Goal: Transaction & Acquisition: Purchase product/service

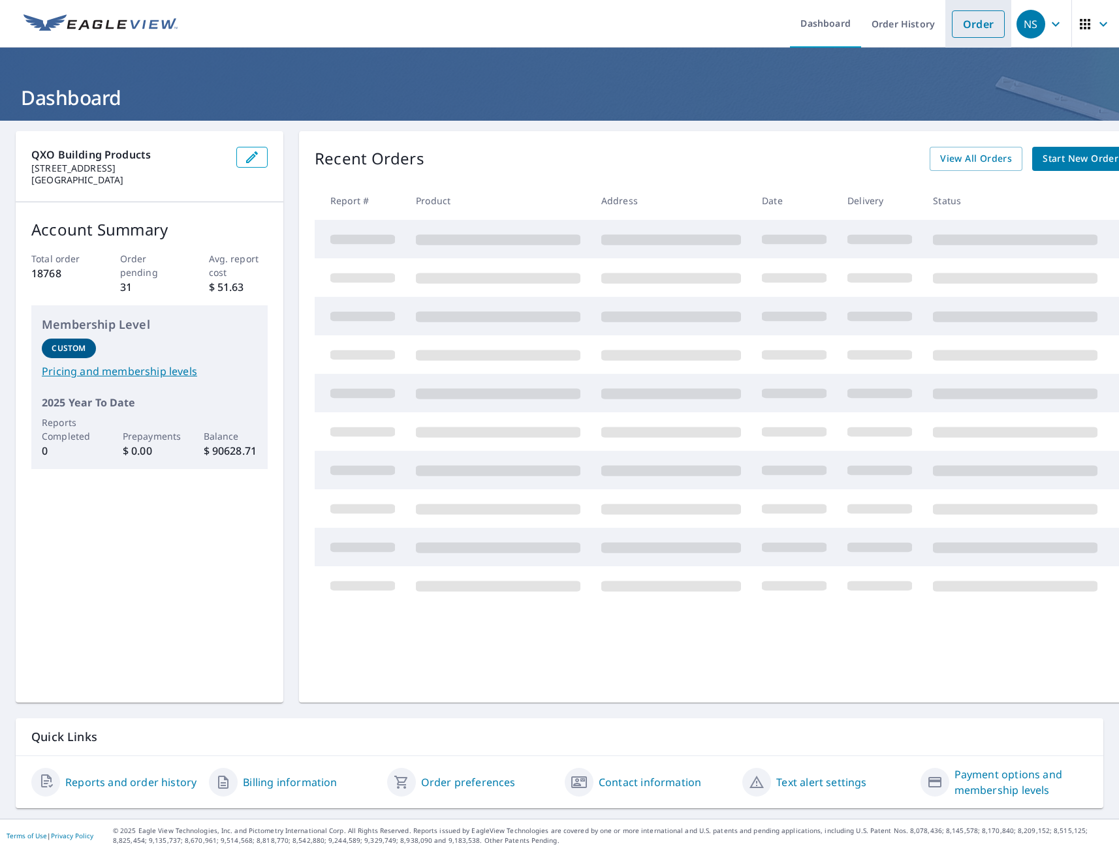
click at [963, 23] on link "Order" at bounding box center [978, 23] width 53 height 27
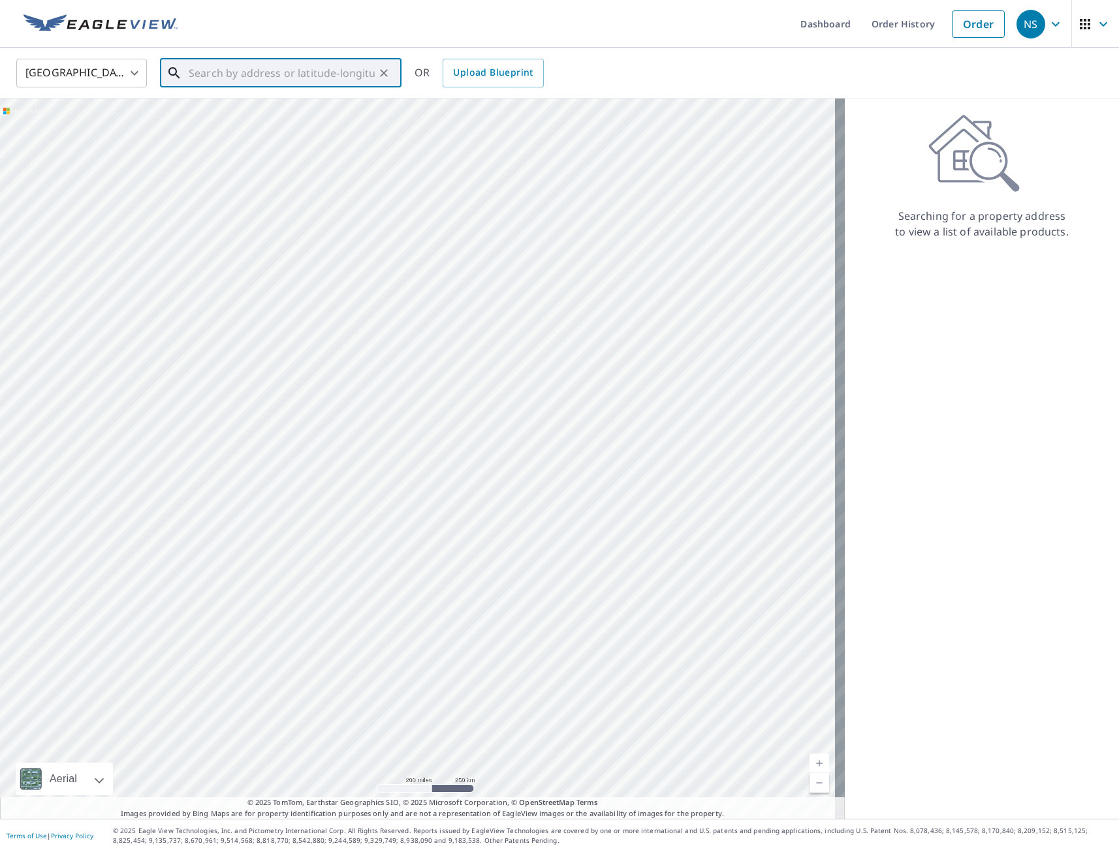
paste input "[STREET_ADDRESS][PERSON_NAME]"
click at [257, 129] on p "[GEOGRAPHIC_DATA], IA 50010" at bounding box center [288, 125] width 205 height 13
type input "[STREET_ADDRESS][PERSON_NAME][PERSON_NAME]"
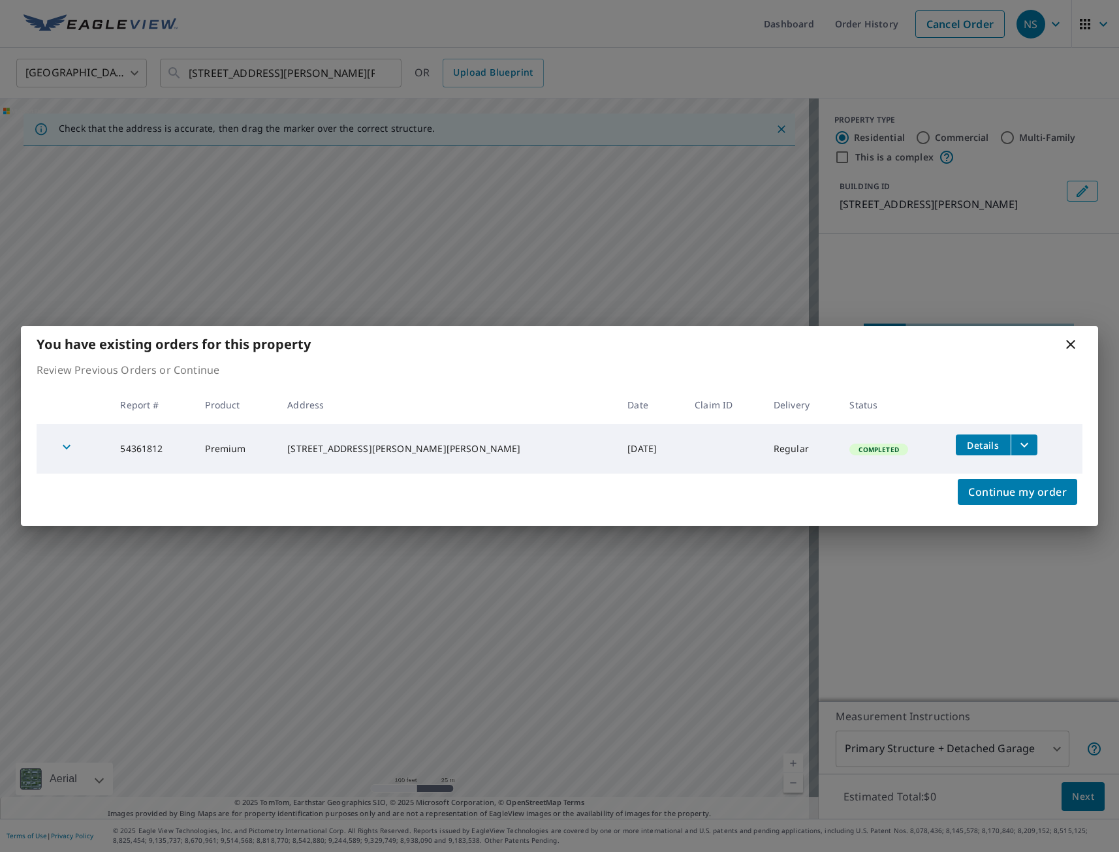
click at [1071, 347] on icon at bounding box center [1071, 345] width 16 height 16
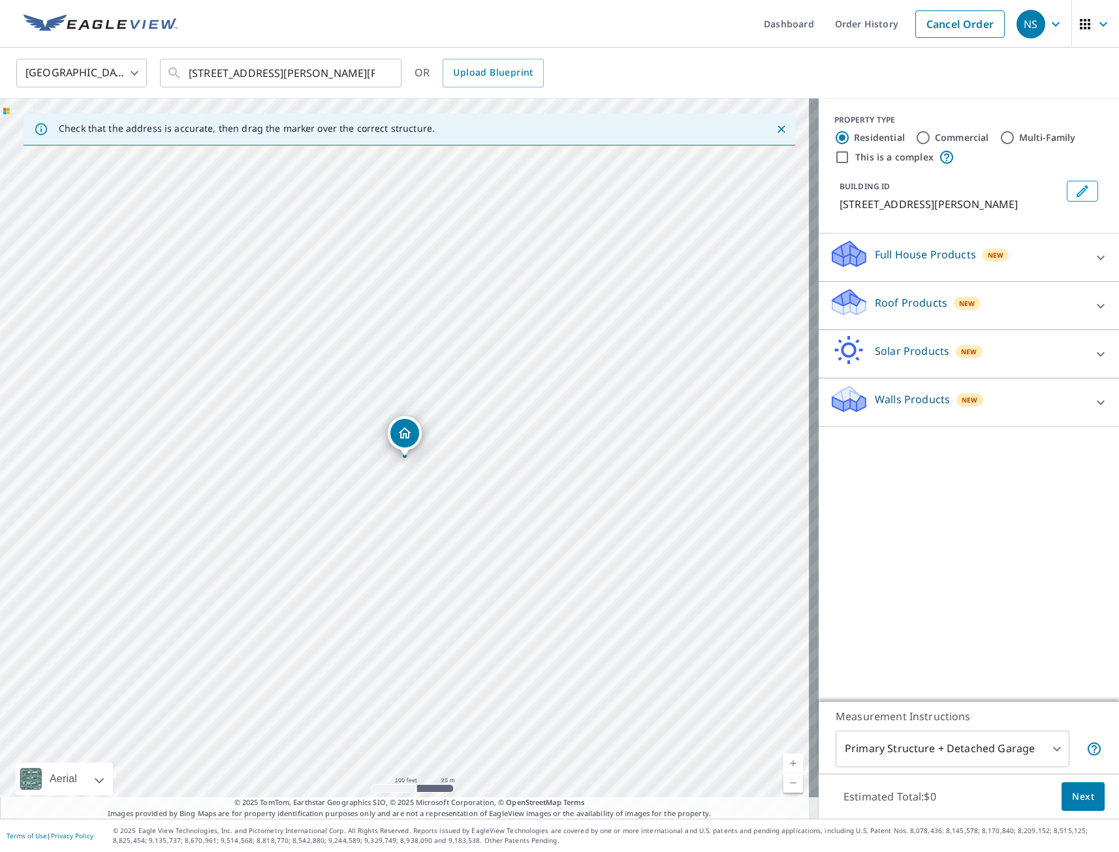
click at [902, 264] on div "Full House Products New" at bounding box center [957, 257] width 256 height 37
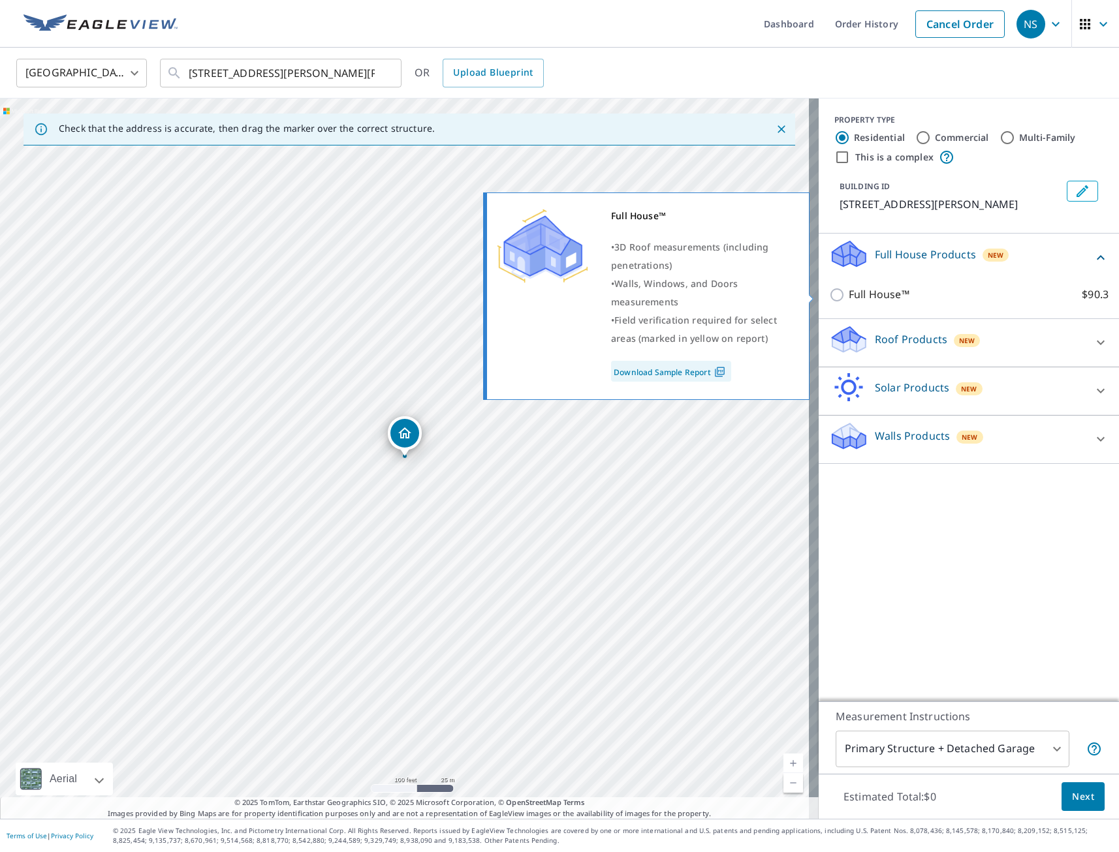
click at [829, 297] on input "Full House™ $90.3" at bounding box center [839, 295] width 20 height 16
checkbox input "true"
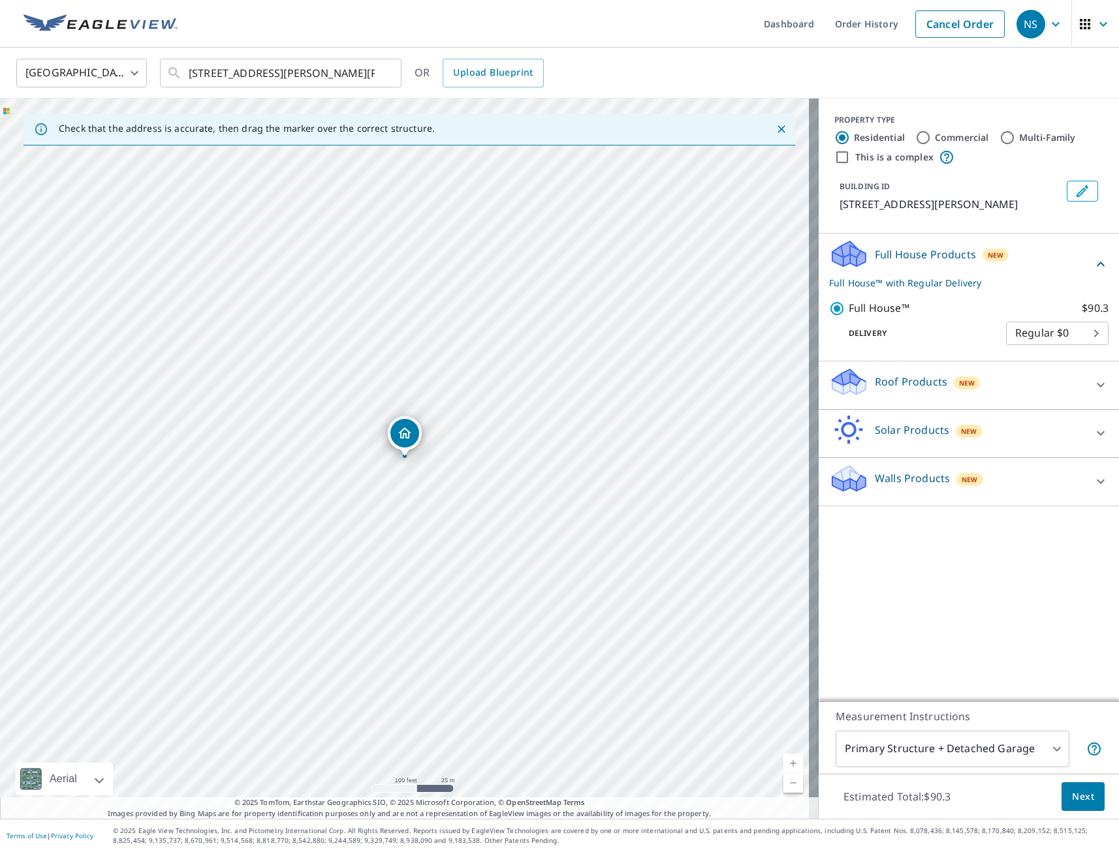
click at [1083, 794] on span "Next" at bounding box center [1083, 797] width 22 height 16
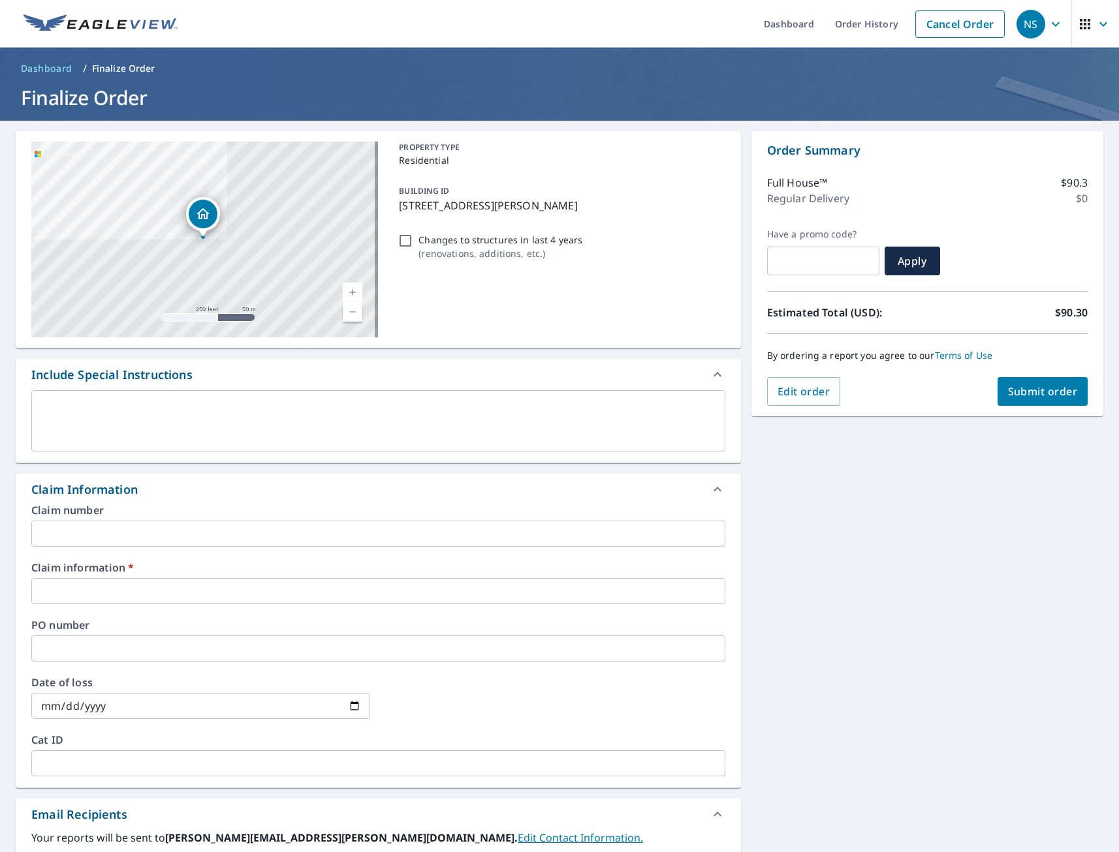
click at [154, 591] on input "text" at bounding box center [378, 591] width 694 height 26
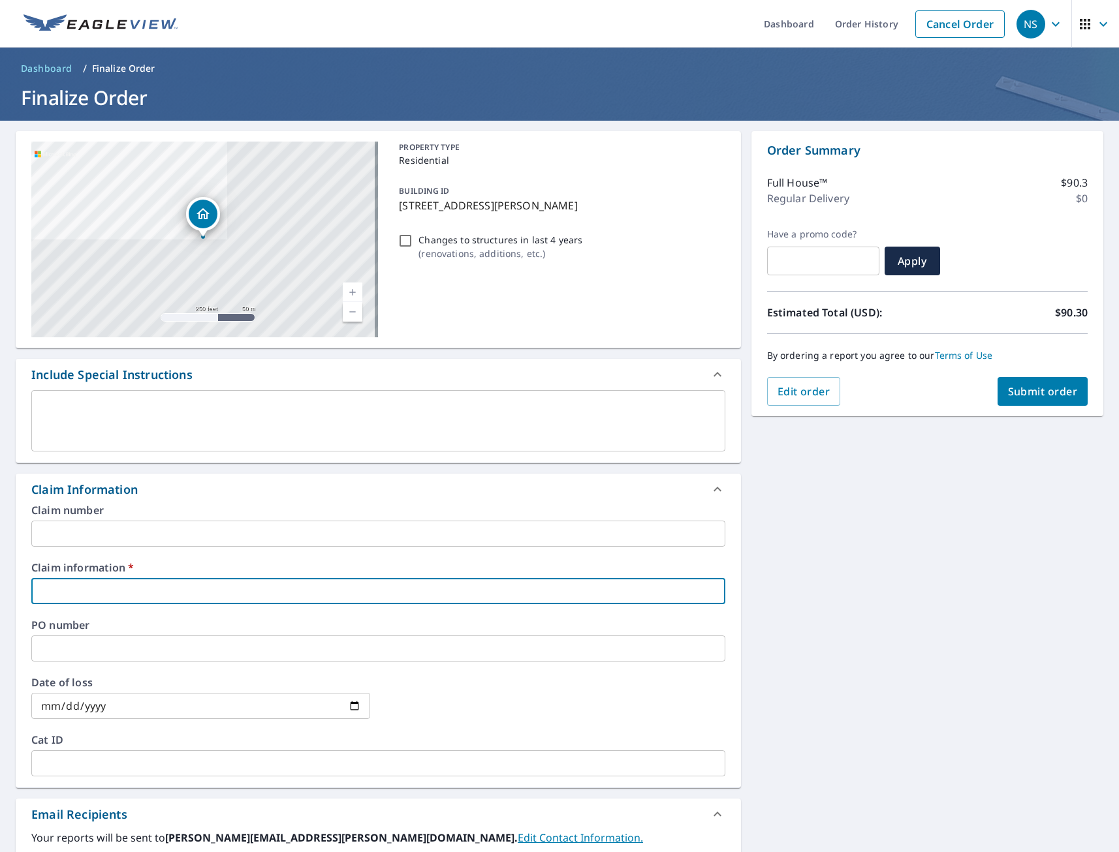
type input "tmj"
checkbox input "true"
click at [790, 641] on div "[STREET_ADDRESS][PERSON_NAME][PERSON_NAME] A standard road map Aerial A detaile…" at bounding box center [559, 618] width 1119 height 994
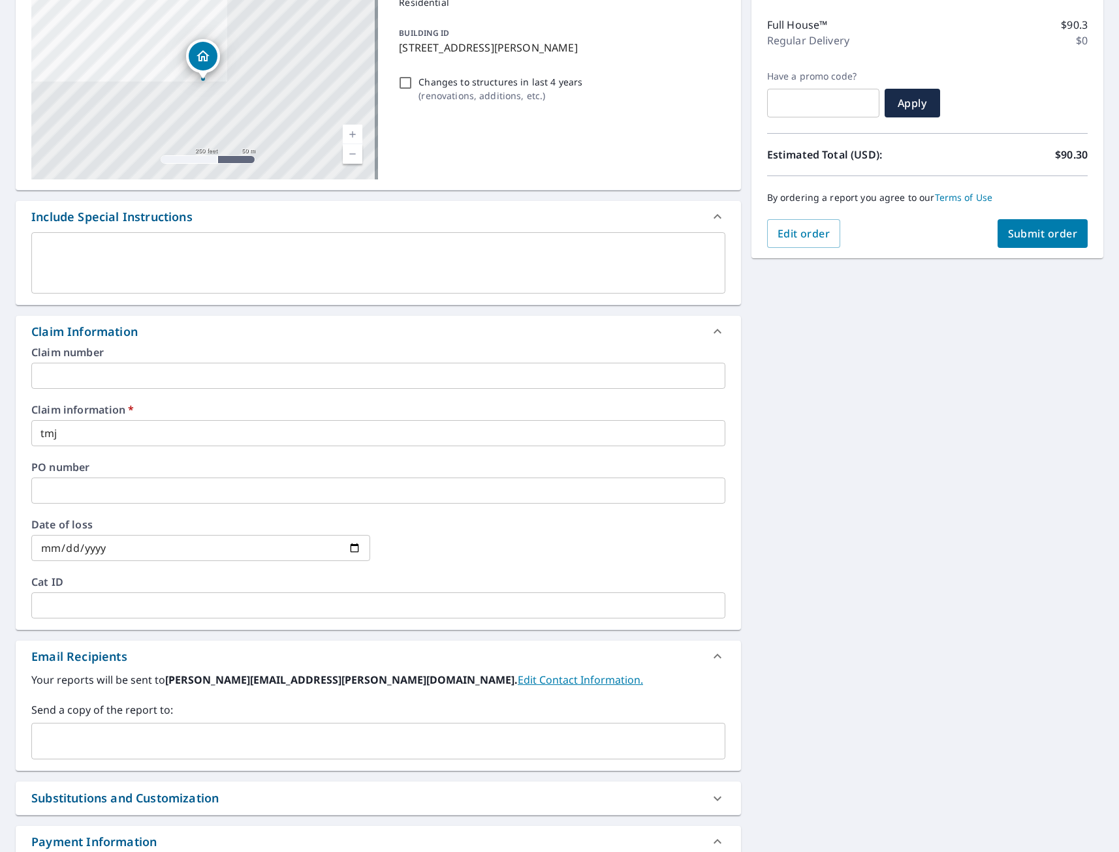
scroll to position [296, 0]
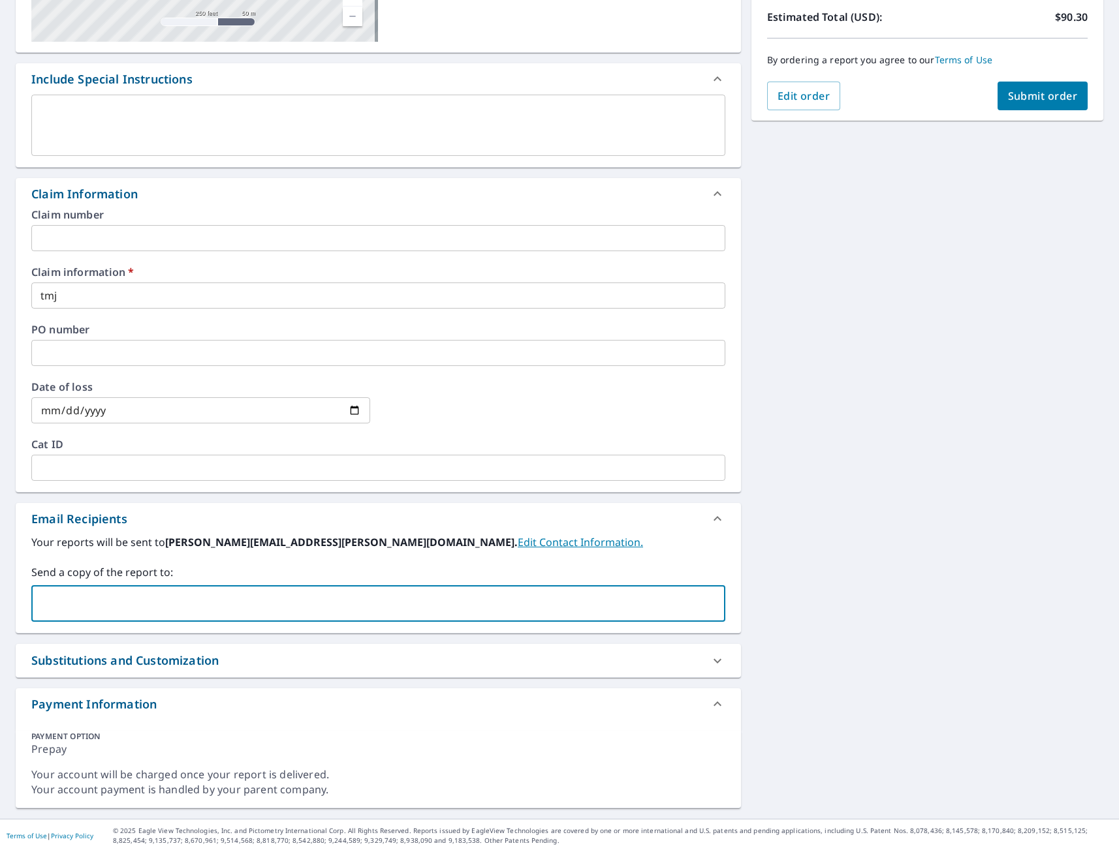
click at [186, 599] on input "text" at bounding box center [368, 603] width 662 height 25
type input "[EMAIL_ADDRESS][DOMAIN_NAME]"
click at [1031, 106] on button "Submit order" at bounding box center [1042, 96] width 91 height 29
checkbox input "true"
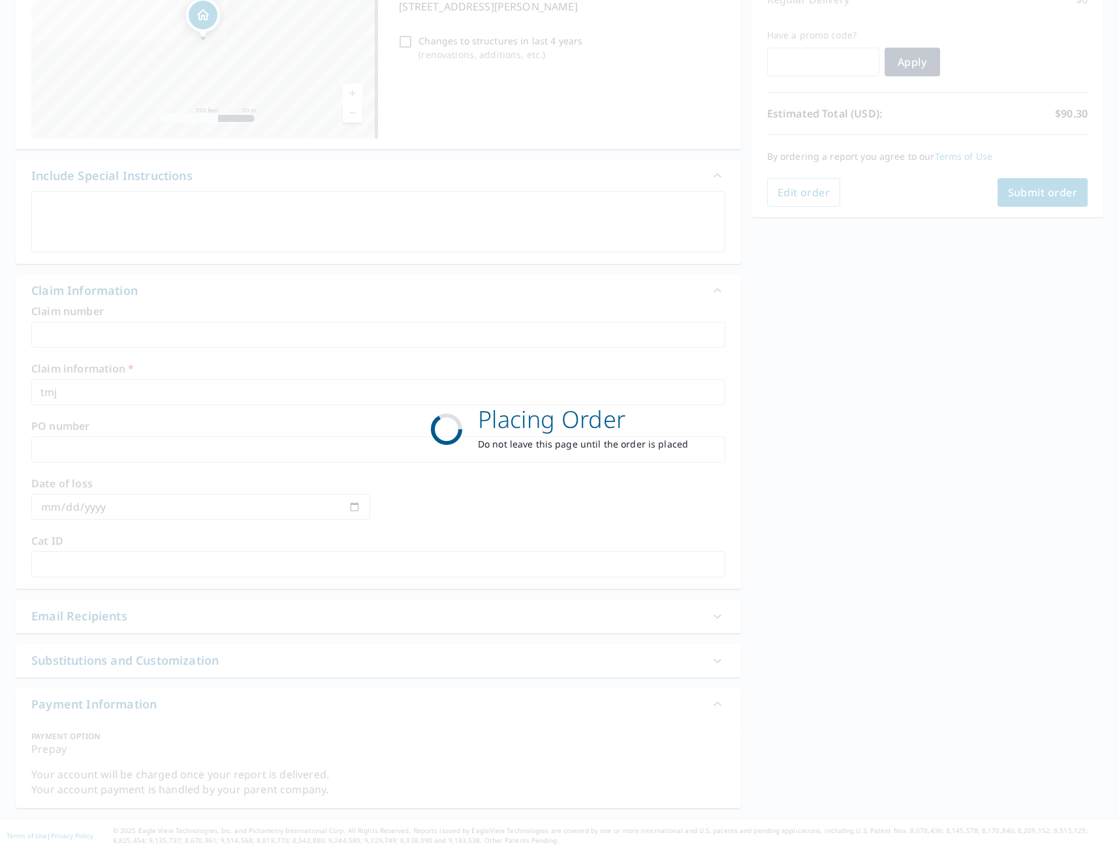
scroll to position [199, 0]
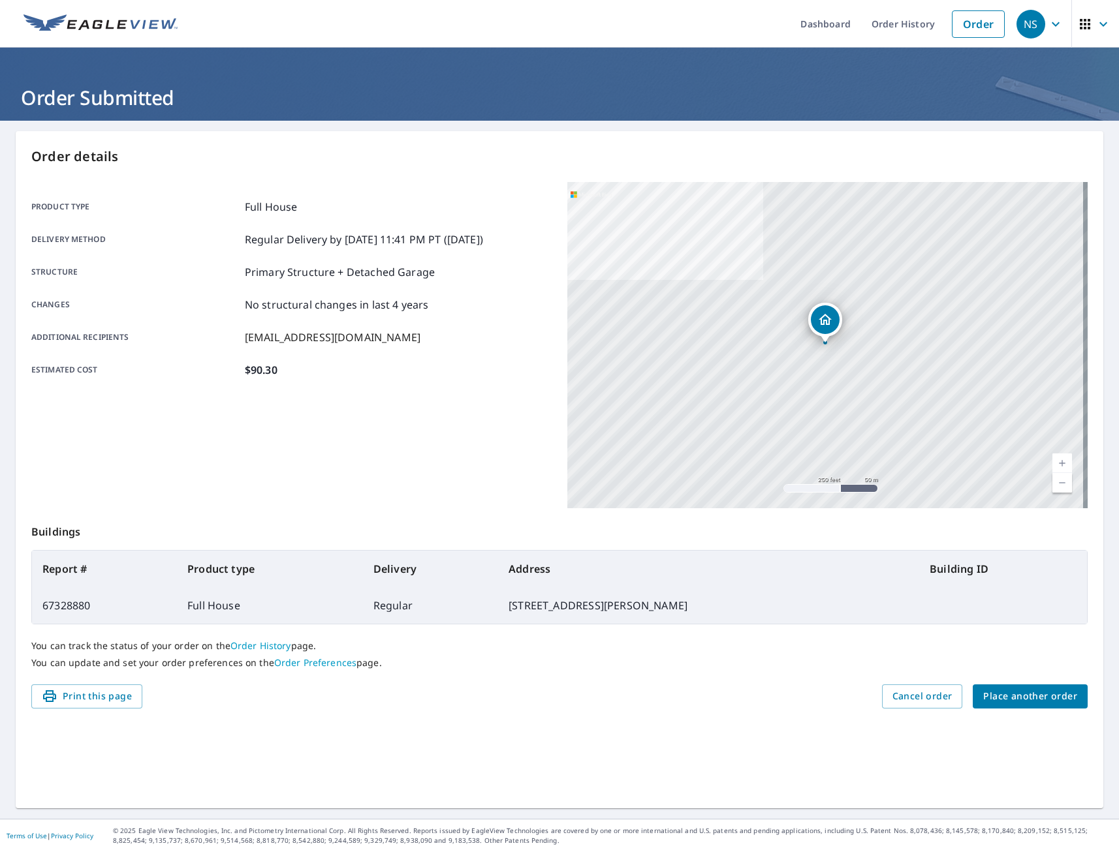
click at [1038, 697] on span "Place another order" at bounding box center [1030, 697] width 94 height 16
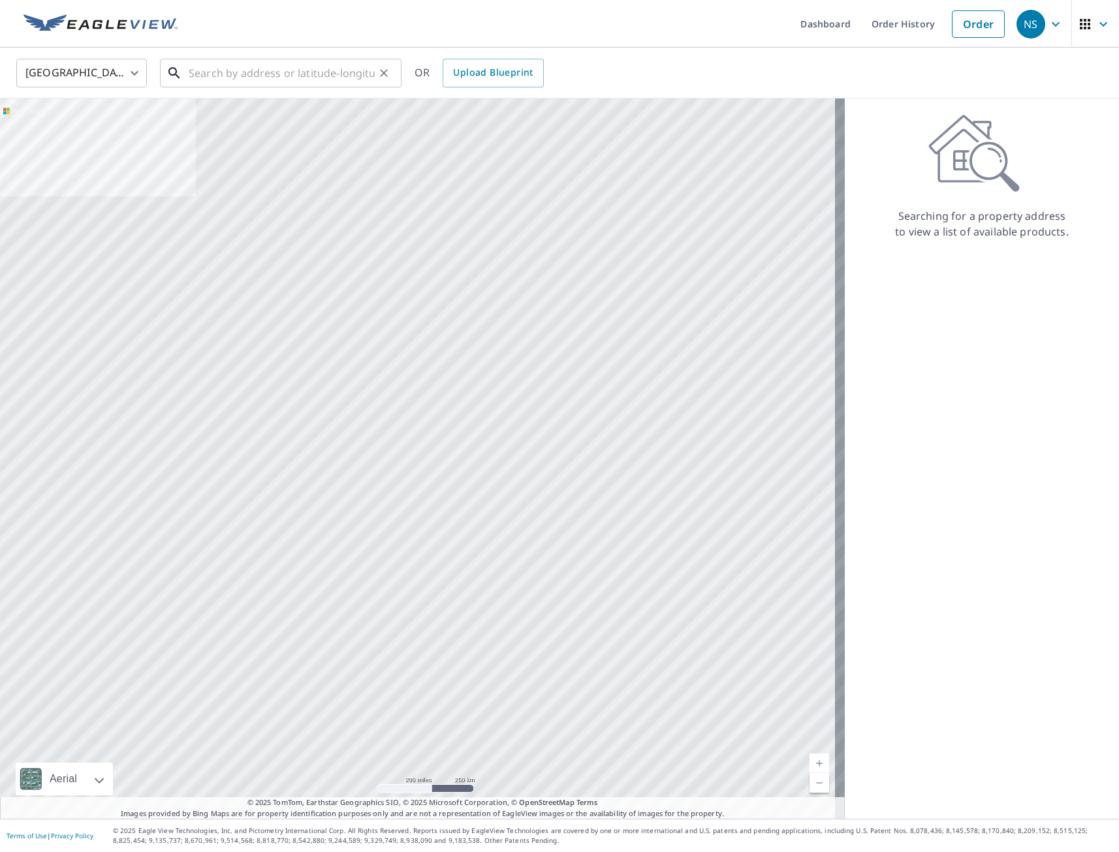
click at [303, 80] on input "text" at bounding box center [282, 73] width 186 height 37
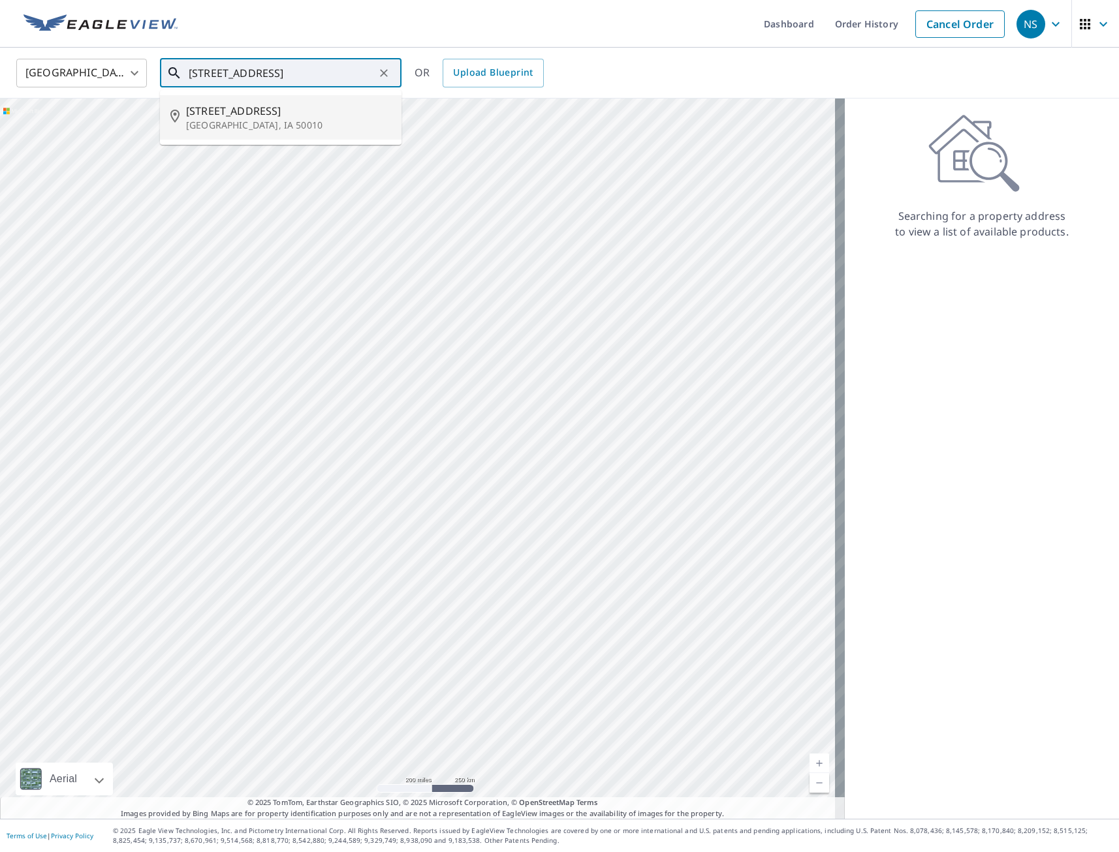
click at [273, 117] on span "[STREET_ADDRESS]" at bounding box center [288, 111] width 205 height 16
type input "[STREET_ADDRESS][PERSON_NAME]"
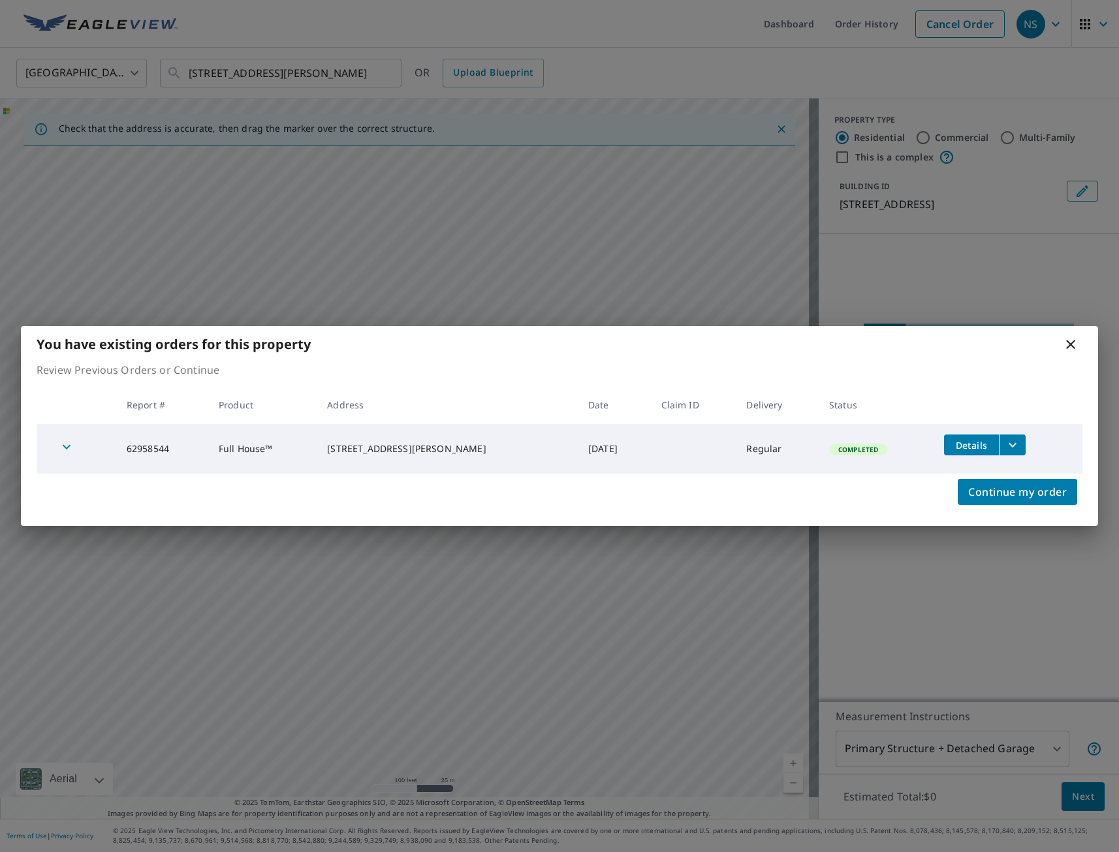
click at [1070, 346] on icon at bounding box center [1071, 345] width 16 height 16
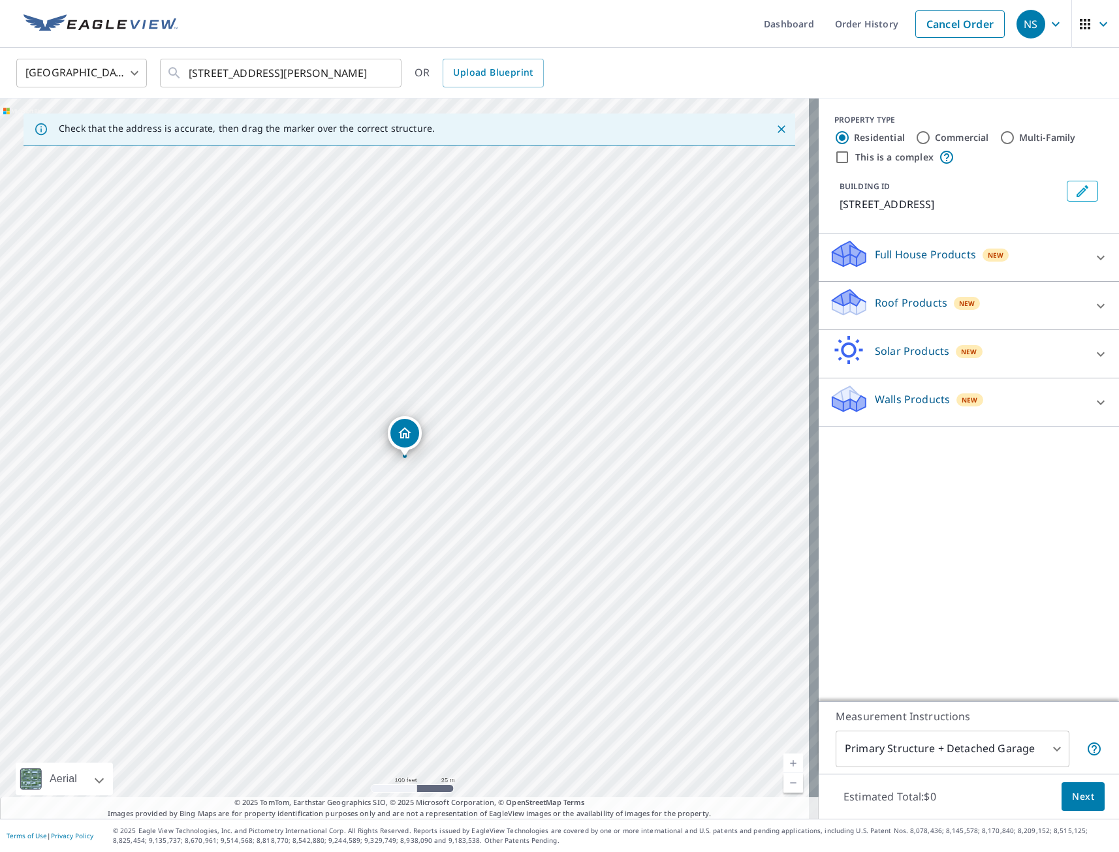
click at [908, 251] on p "Full House Products" at bounding box center [925, 255] width 101 height 16
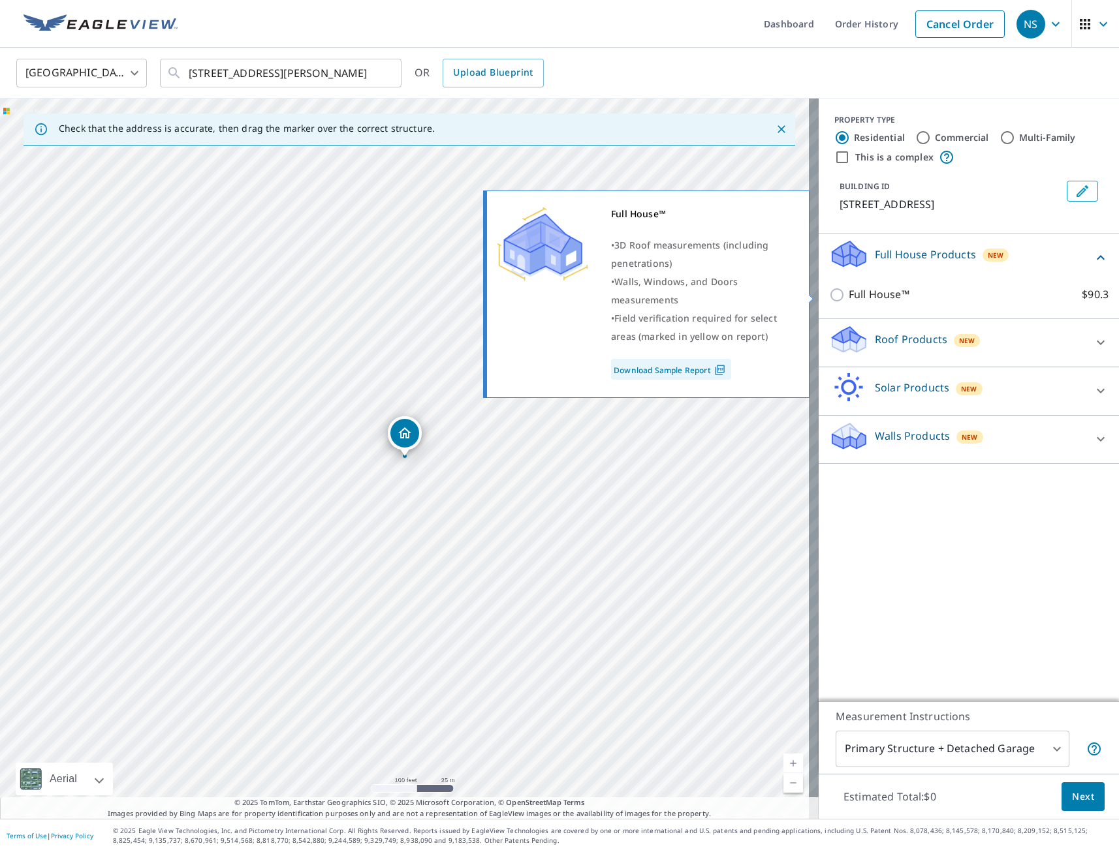
click at [830, 294] on input "Full House™ $90.3" at bounding box center [839, 295] width 20 height 16
checkbox input "true"
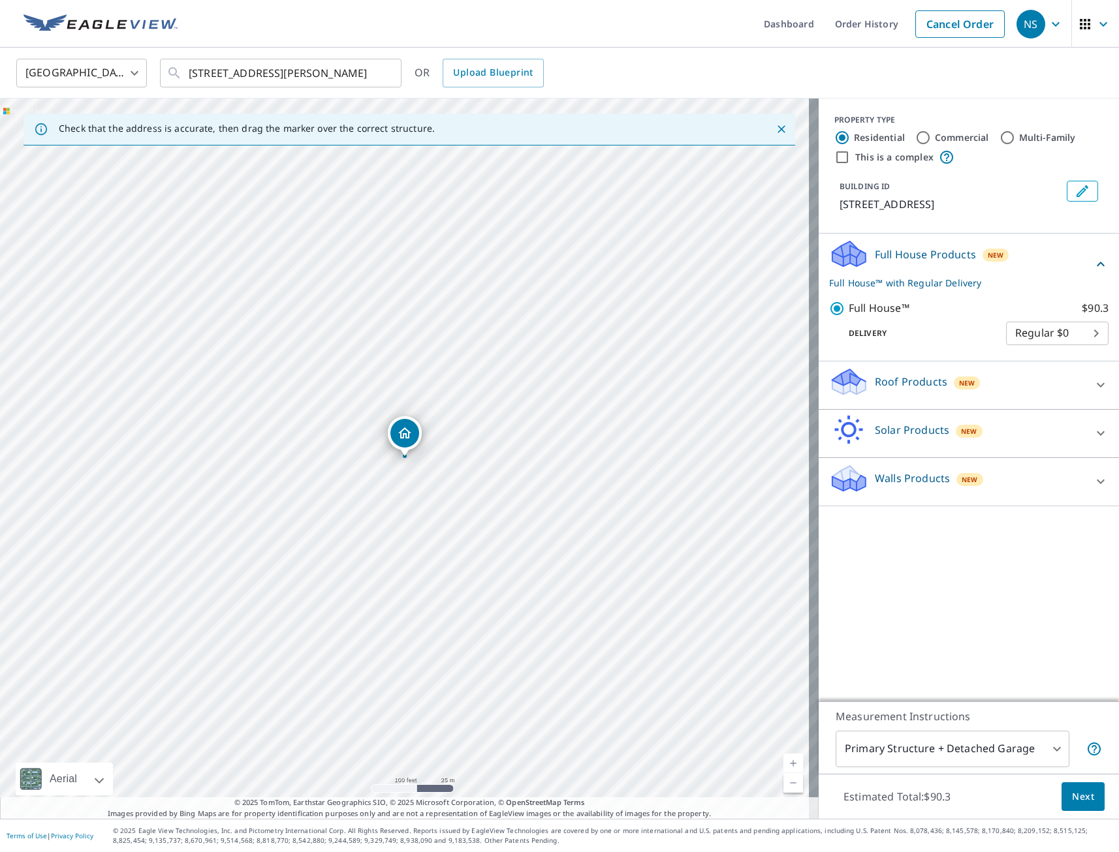
click at [1072, 793] on span "Next" at bounding box center [1083, 797] width 22 height 16
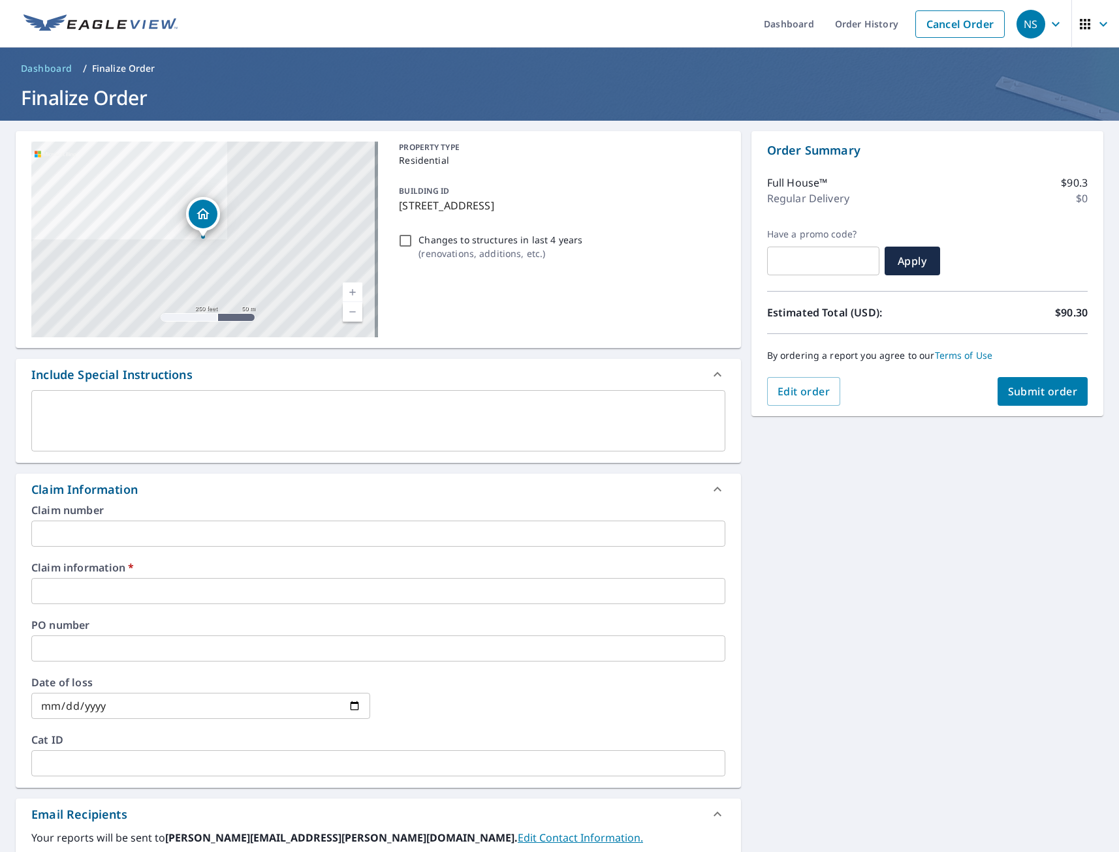
click at [186, 601] on input "text" at bounding box center [378, 591] width 694 height 26
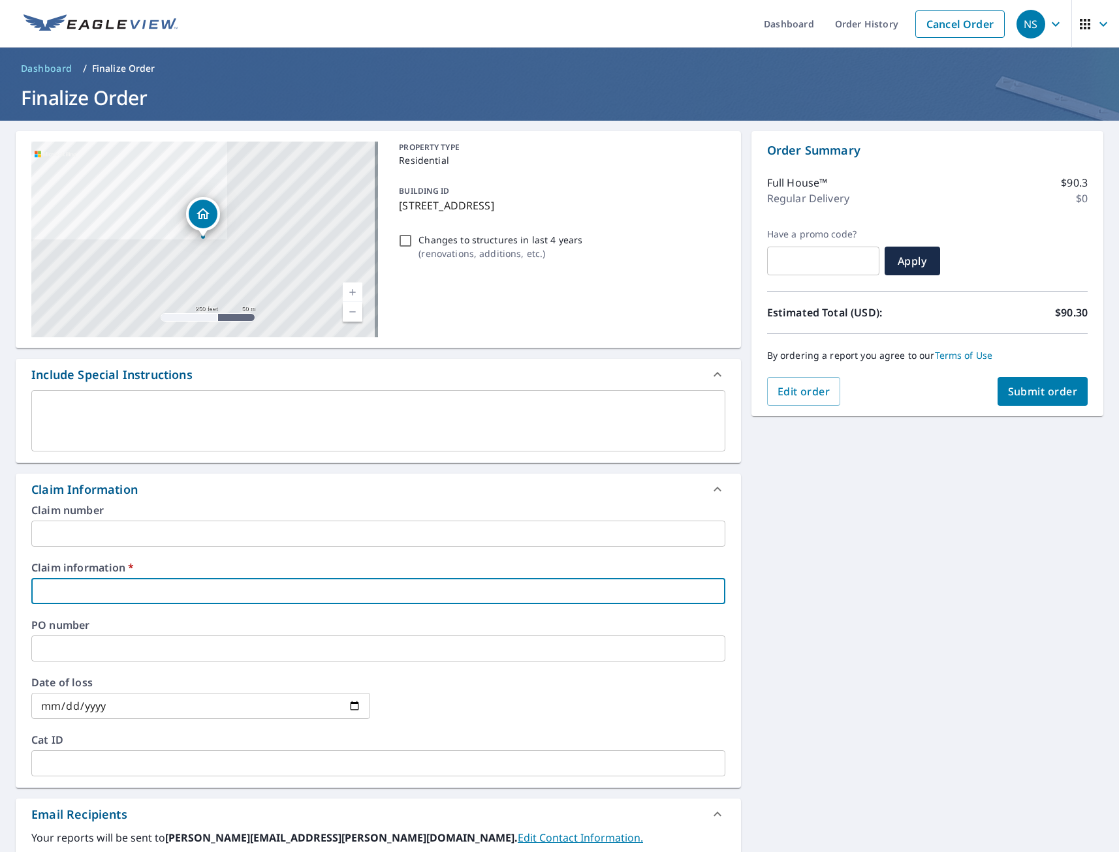
type input "tmj"
checkbox input "true"
click at [866, 626] on div "[STREET_ADDRESS][PERSON_NAME] Aerial Road A standard road map Aerial A detailed…" at bounding box center [559, 618] width 1119 height 994
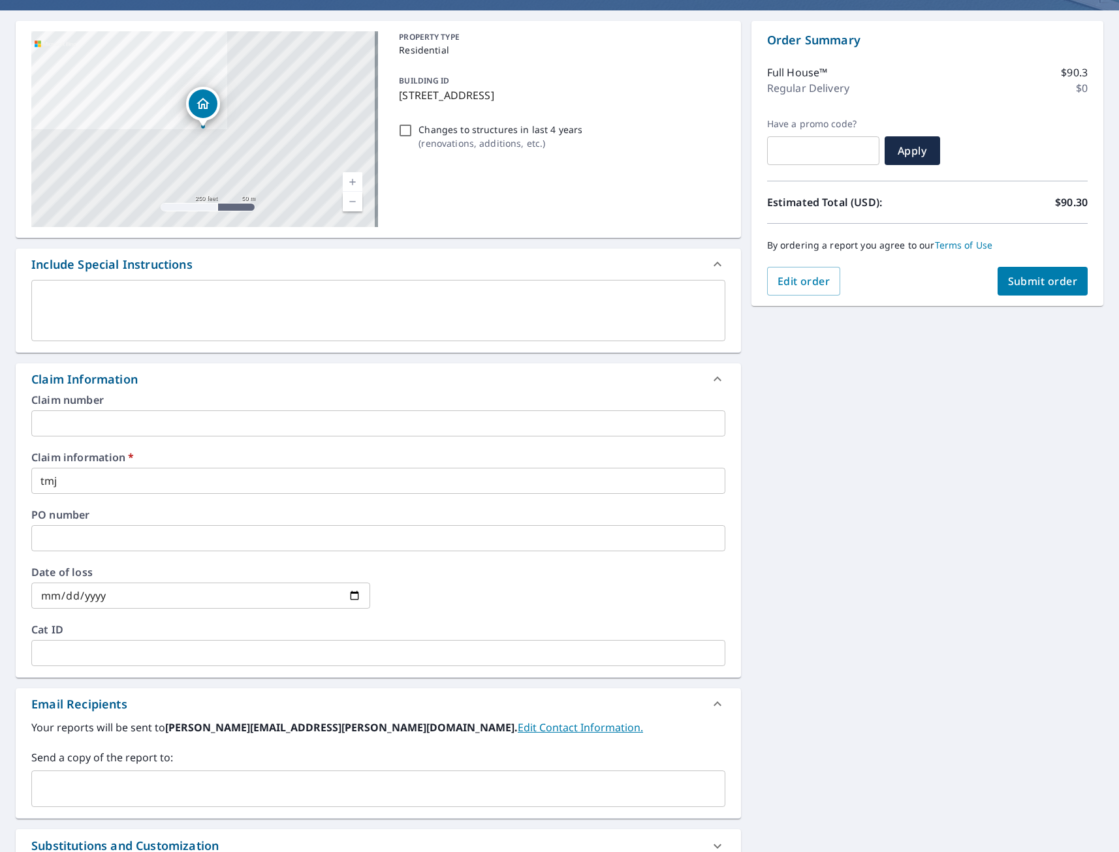
scroll to position [296, 0]
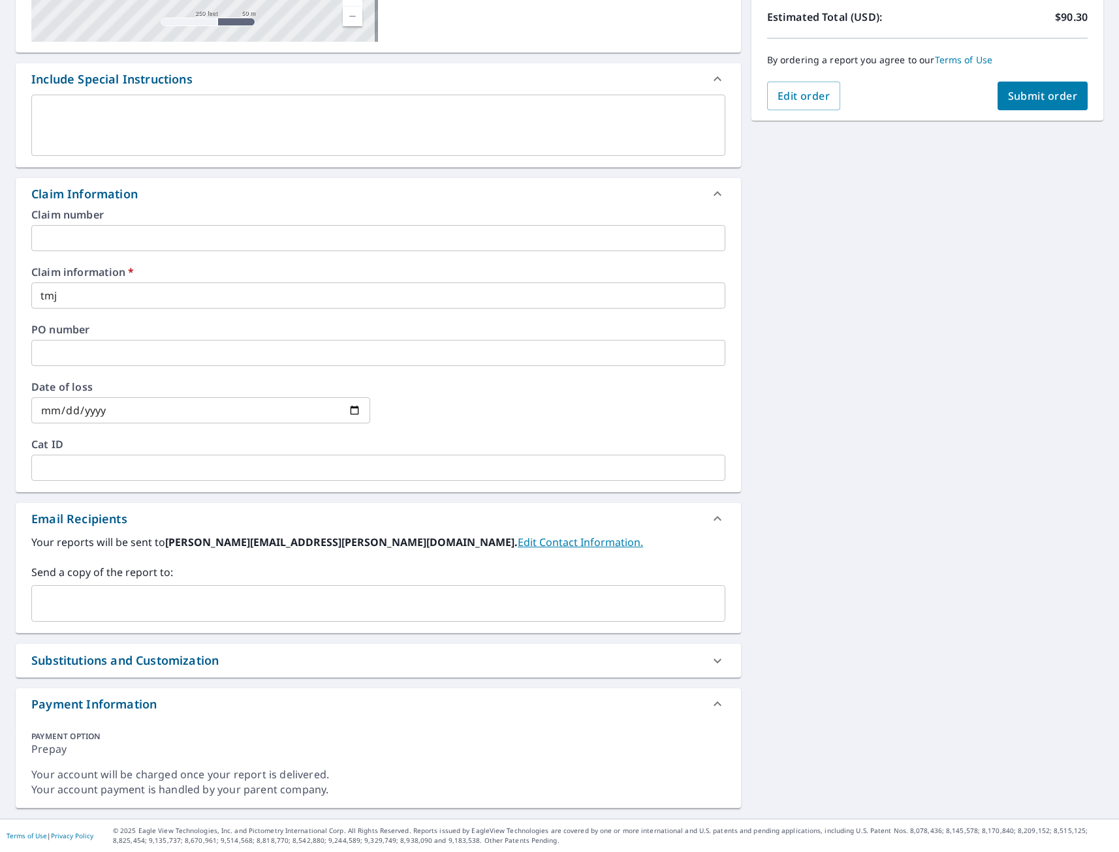
click at [119, 615] on input "text" at bounding box center [368, 603] width 662 height 25
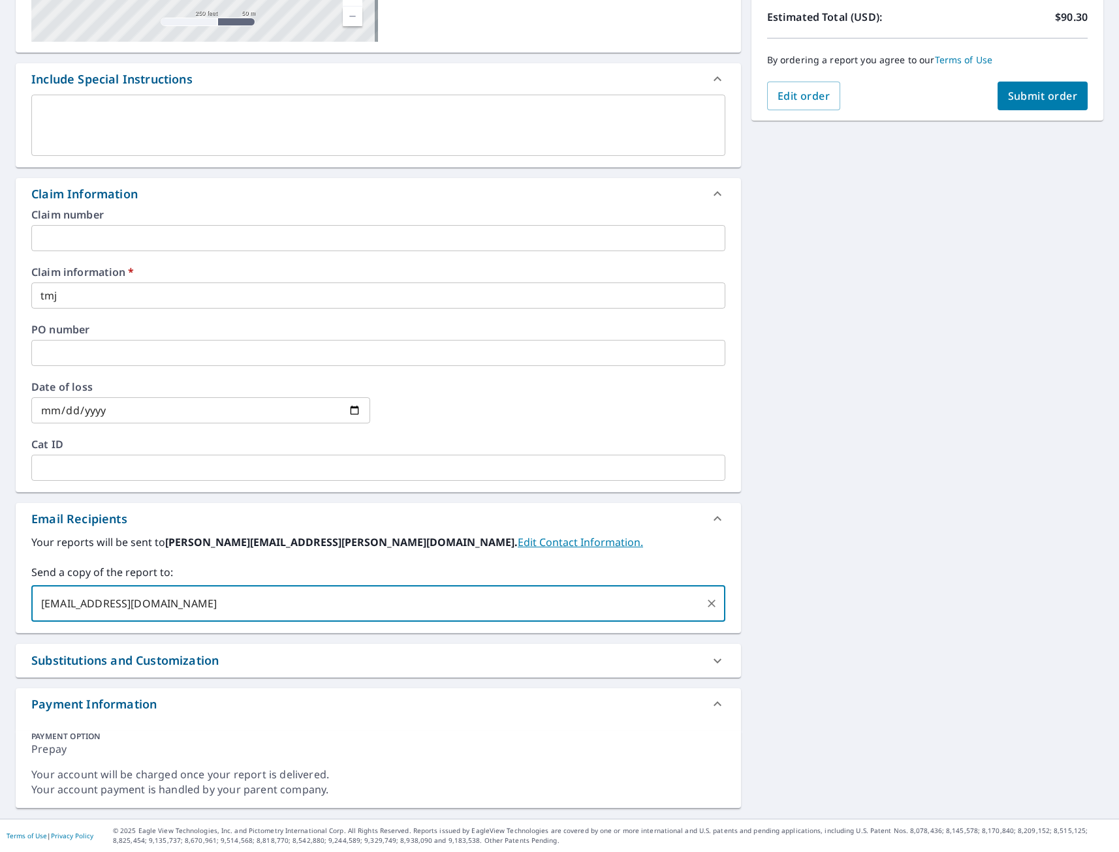
type input "[EMAIL_ADDRESS][DOMAIN_NAME]"
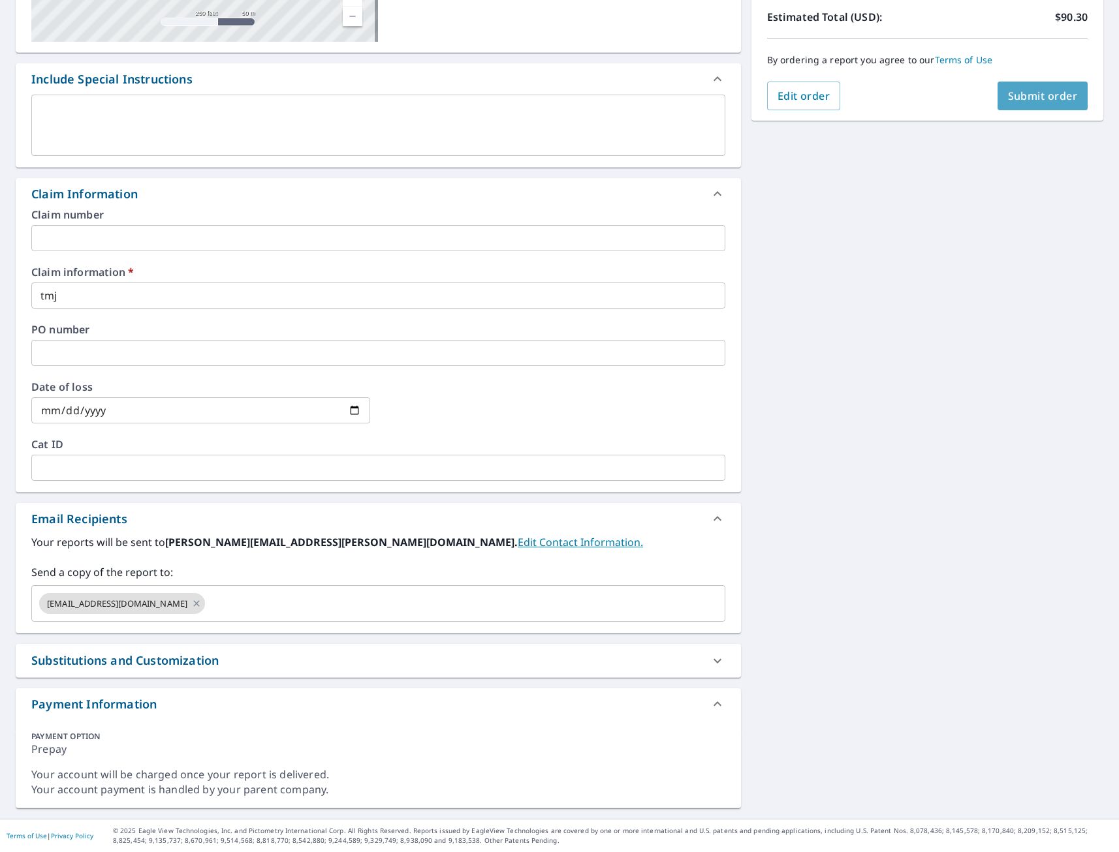
click at [1032, 96] on span "Submit order" at bounding box center [1043, 96] width 70 height 14
checkbox input "true"
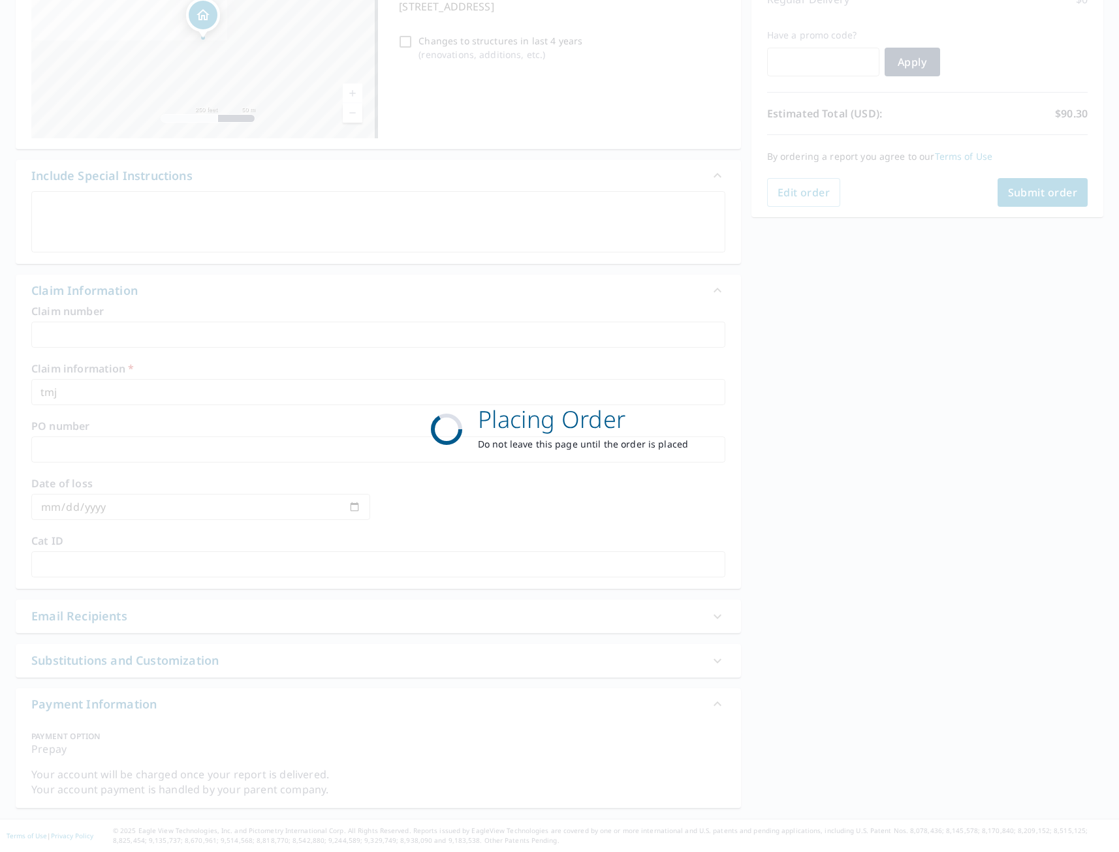
scroll to position [199, 0]
